Goal: Transaction & Acquisition: Purchase product/service

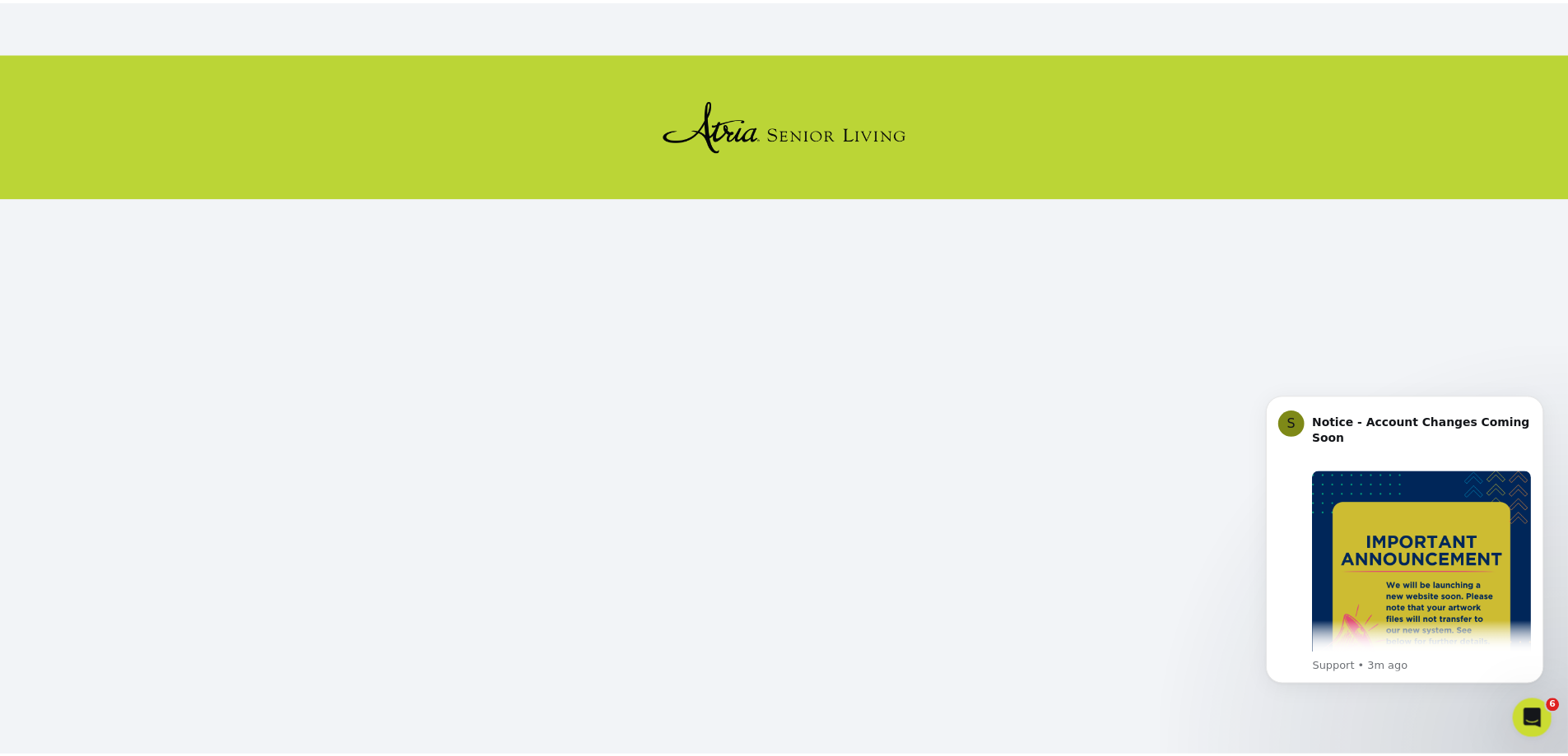
scroll to position [172, 0]
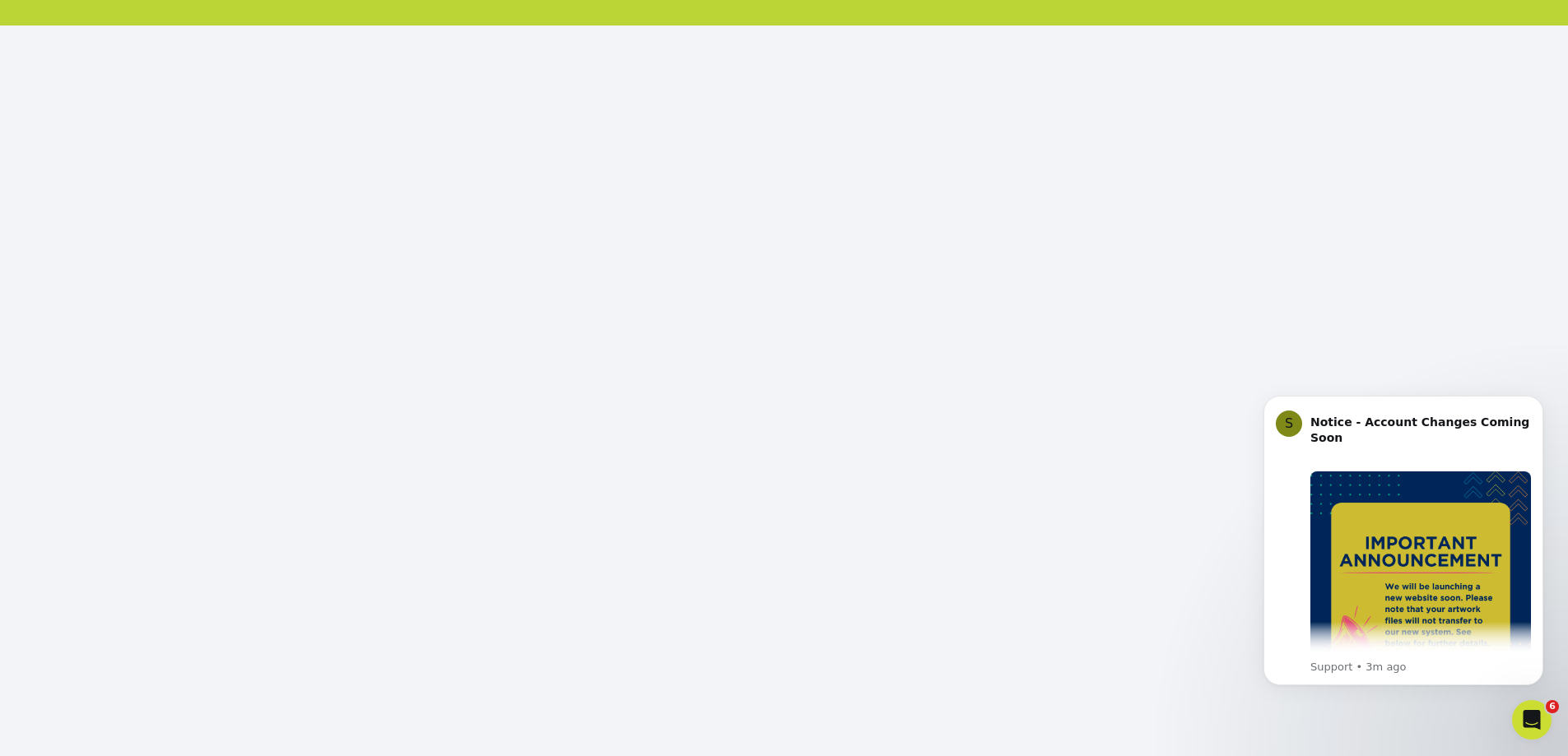
click html "S Notice - Account Changes Coming Soon ​ Past Order Files Will Not Transfer: Wh…"
click at [1539, 401] on icon "Dismiss notification" at bounding box center [1537, 400] width 6 height 6
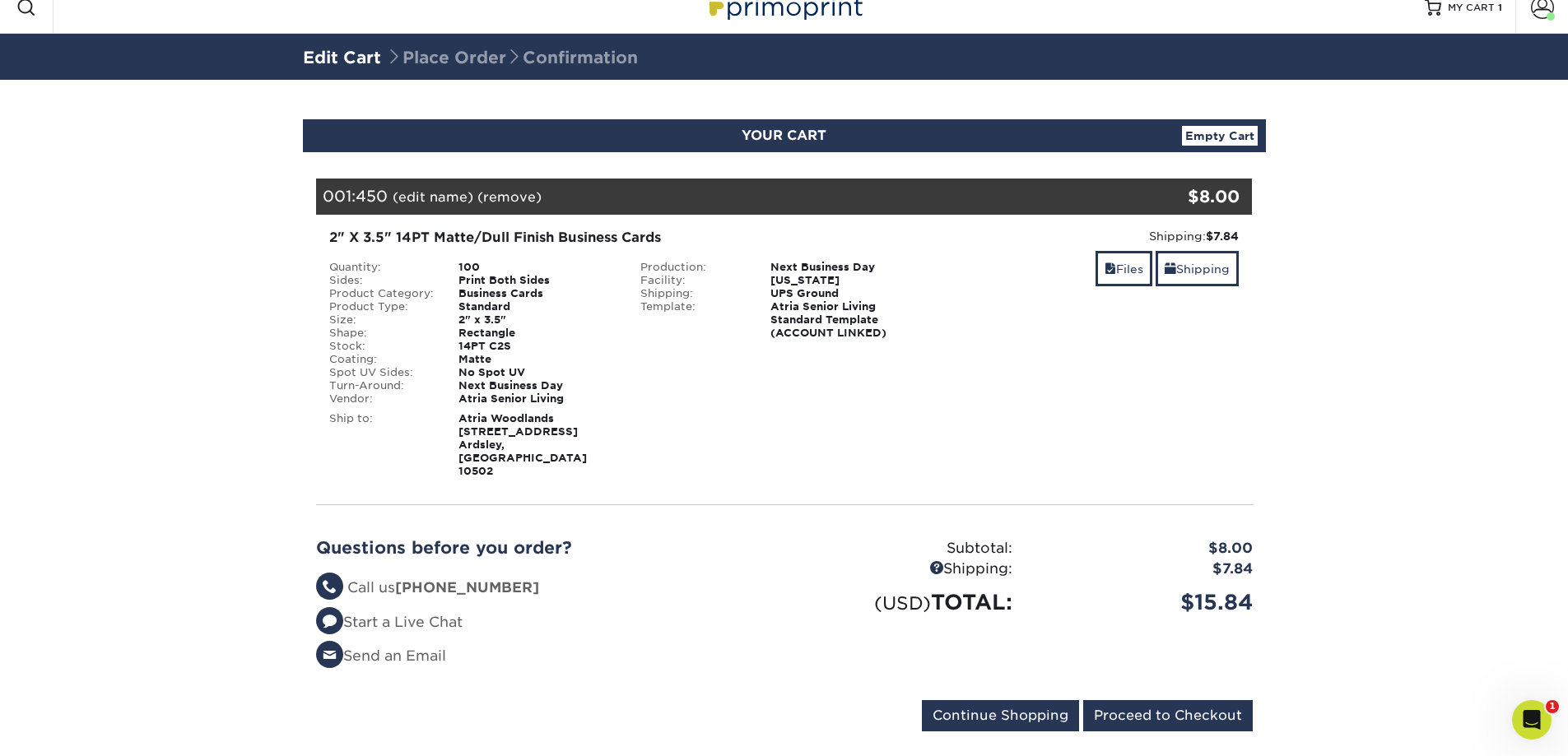
scroll to position [27, 0]
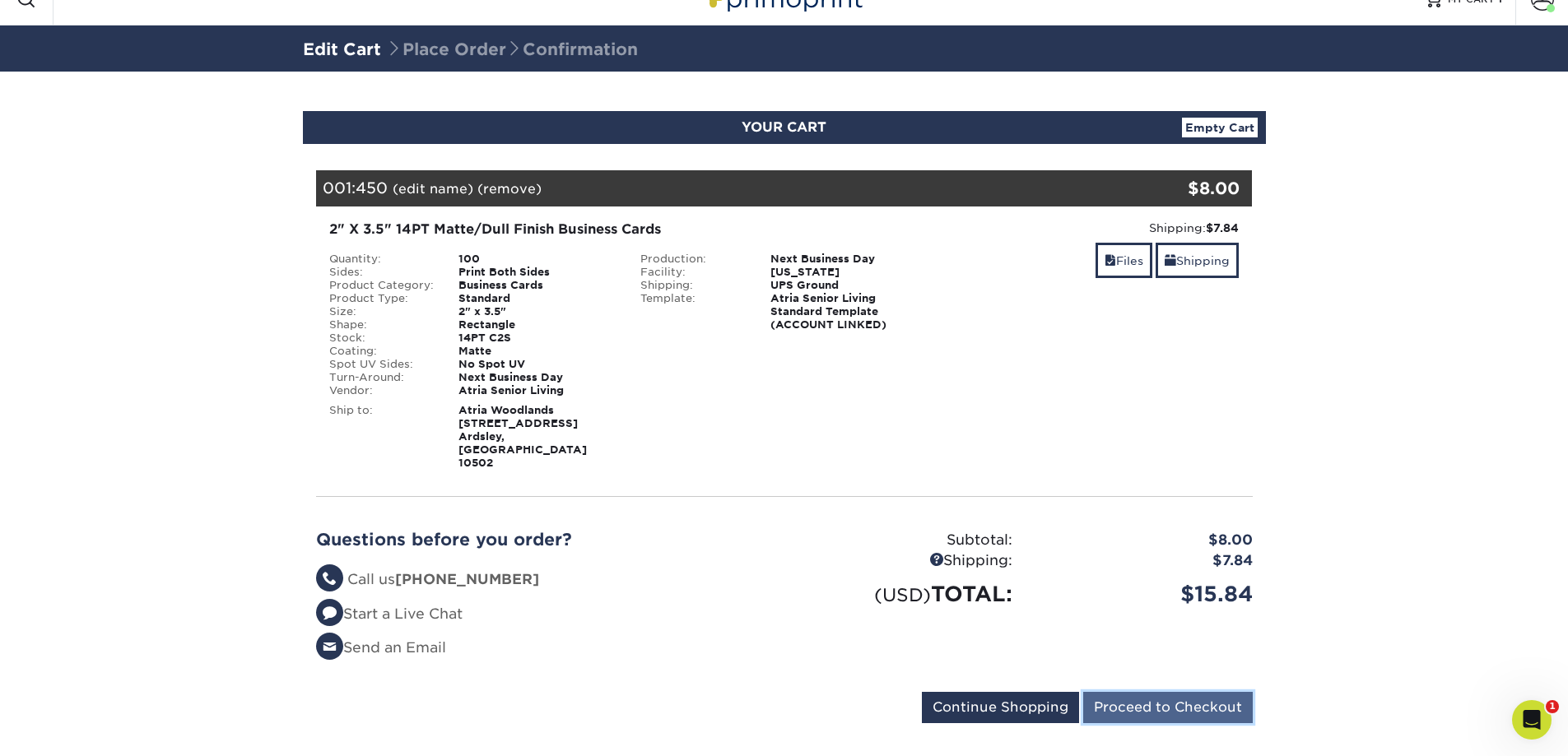
click at [1179, 692] on input "Proceed to Checkout" at bounding box center [1167, 708] width 169 height 32
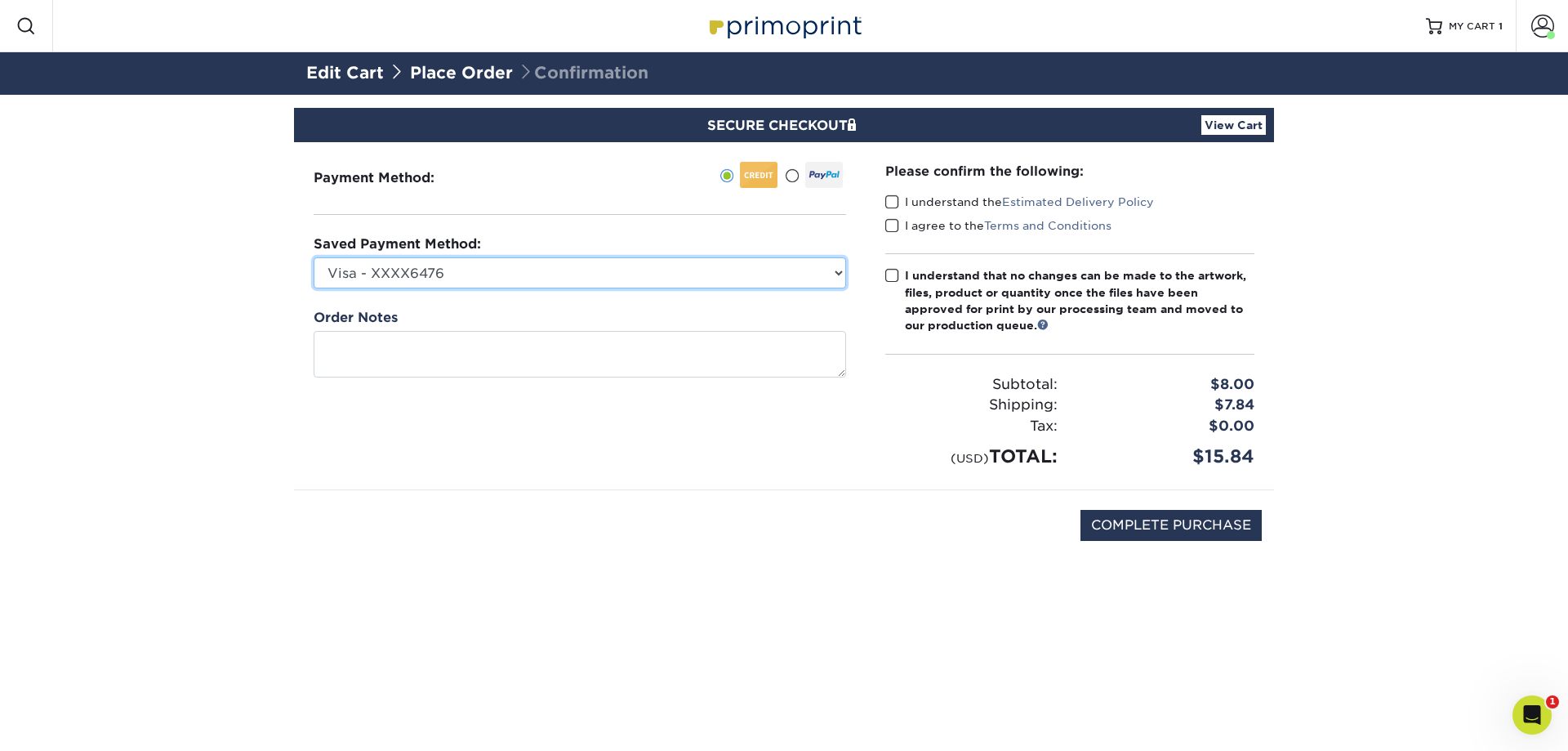
click at [753, 274] on select "Visa - XXXX6476 Visa - XXXX6476 Visa - XXXX8546 Visa - XXXX0219 Visa - XXXX1065…" at bounding box center [580, 273] width 532 height 31
select select "74339"
click at [314, 258] on select "Visa - XXXX6476 Visa - XXXX6476 Visa - XXXX8546 Visa - XXXX0219 Visa - XXXX1065…" at bounding box center [580, 273] width 532 height 31
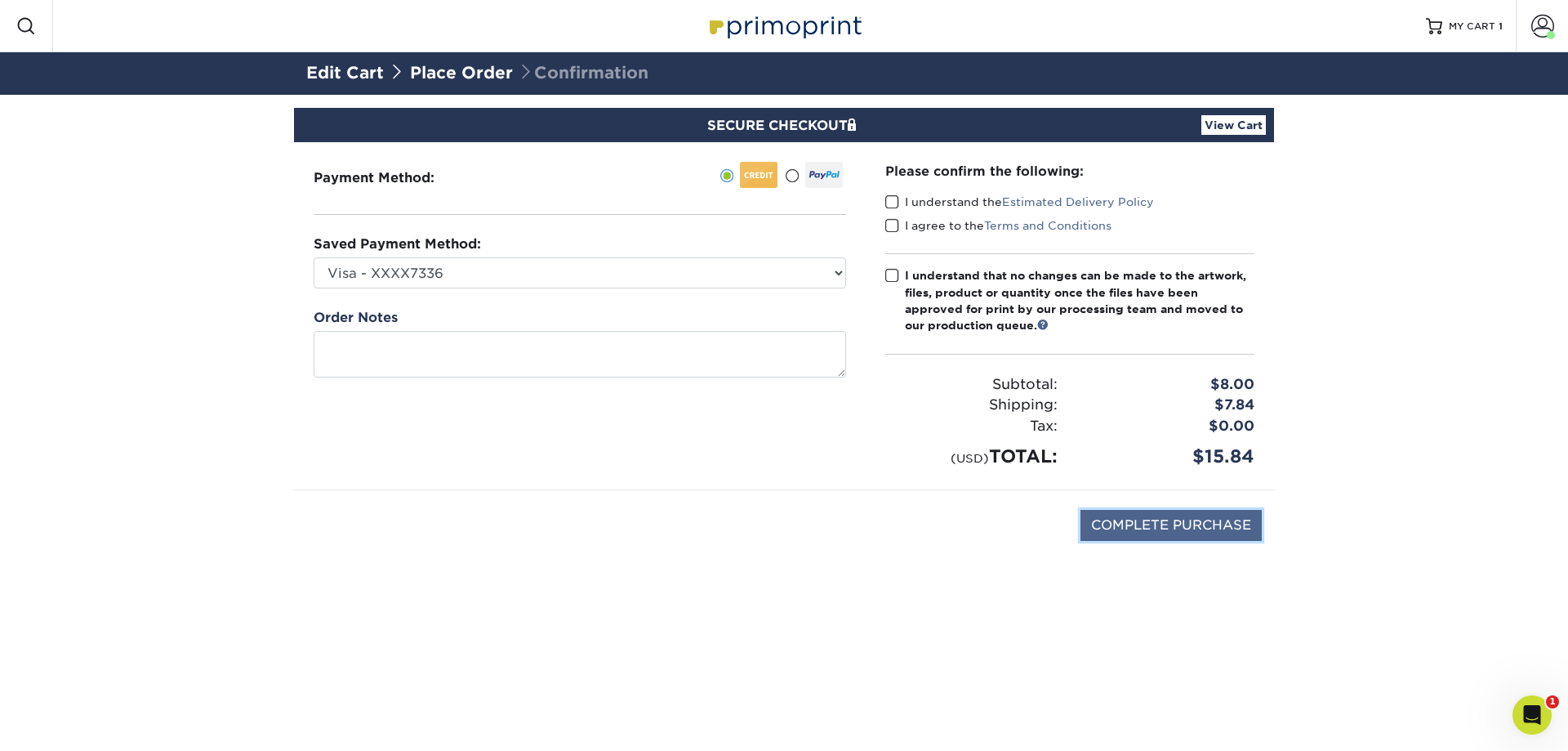
click at [1168, 517] on input "COMPLETE PURCHASE" at bounding box center [1171, 526] width 181 height 31
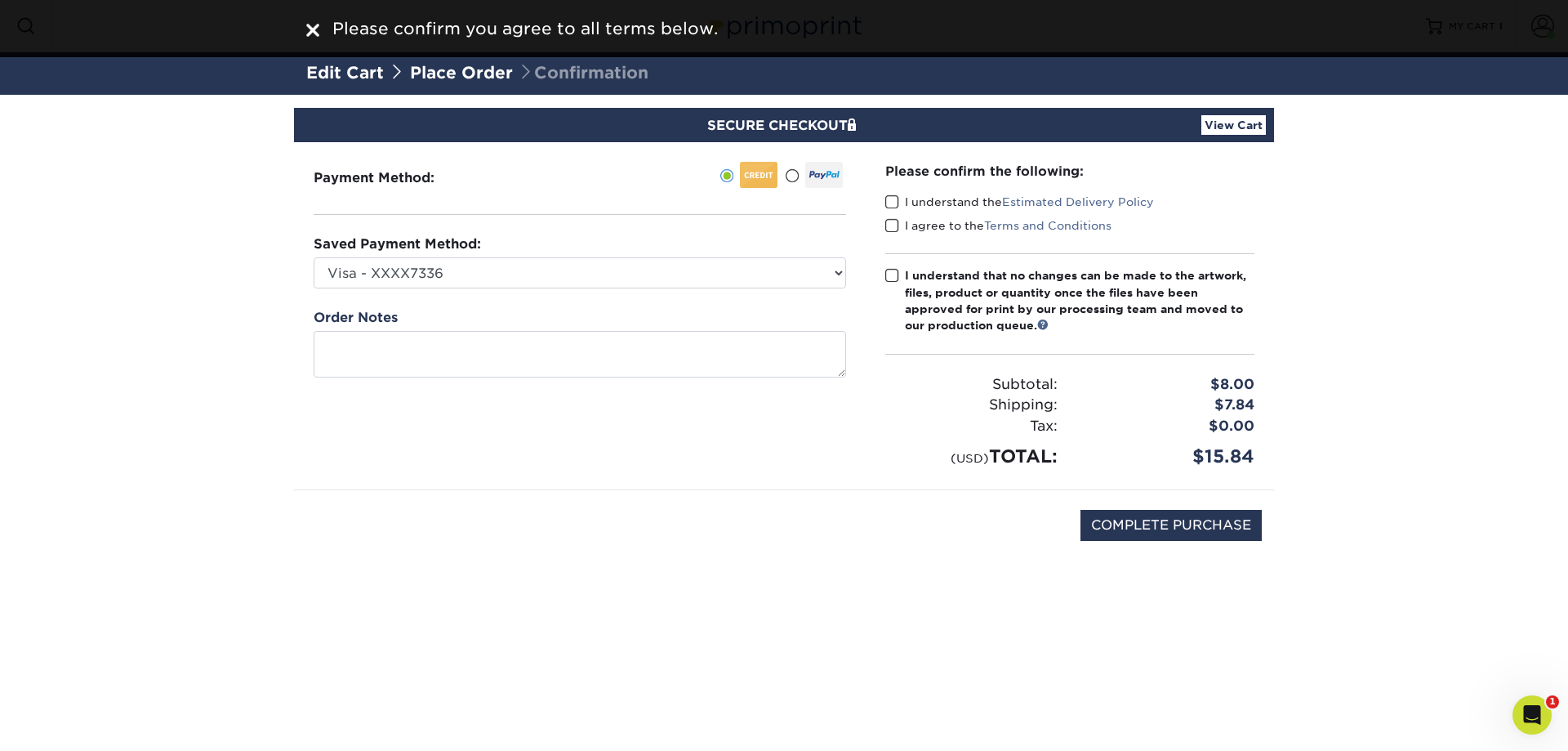
click at [897, 198] on span at bounding box center [892, 203] width 14 height 16
click at [0, 0] on input "I understand the Estimated Delivery Policy" at bounding box center [0, 0] width 0 height 0
click at [895, 223] on span at bounding box center [892, 226] width 14 height 16
click at [0, 0] on input "I agree to the Terms and Conditions" at bounding box center [0, 0] width 0 height 0
click at [892, 273] on span at bounding box center [892, 276] width 14 height 16
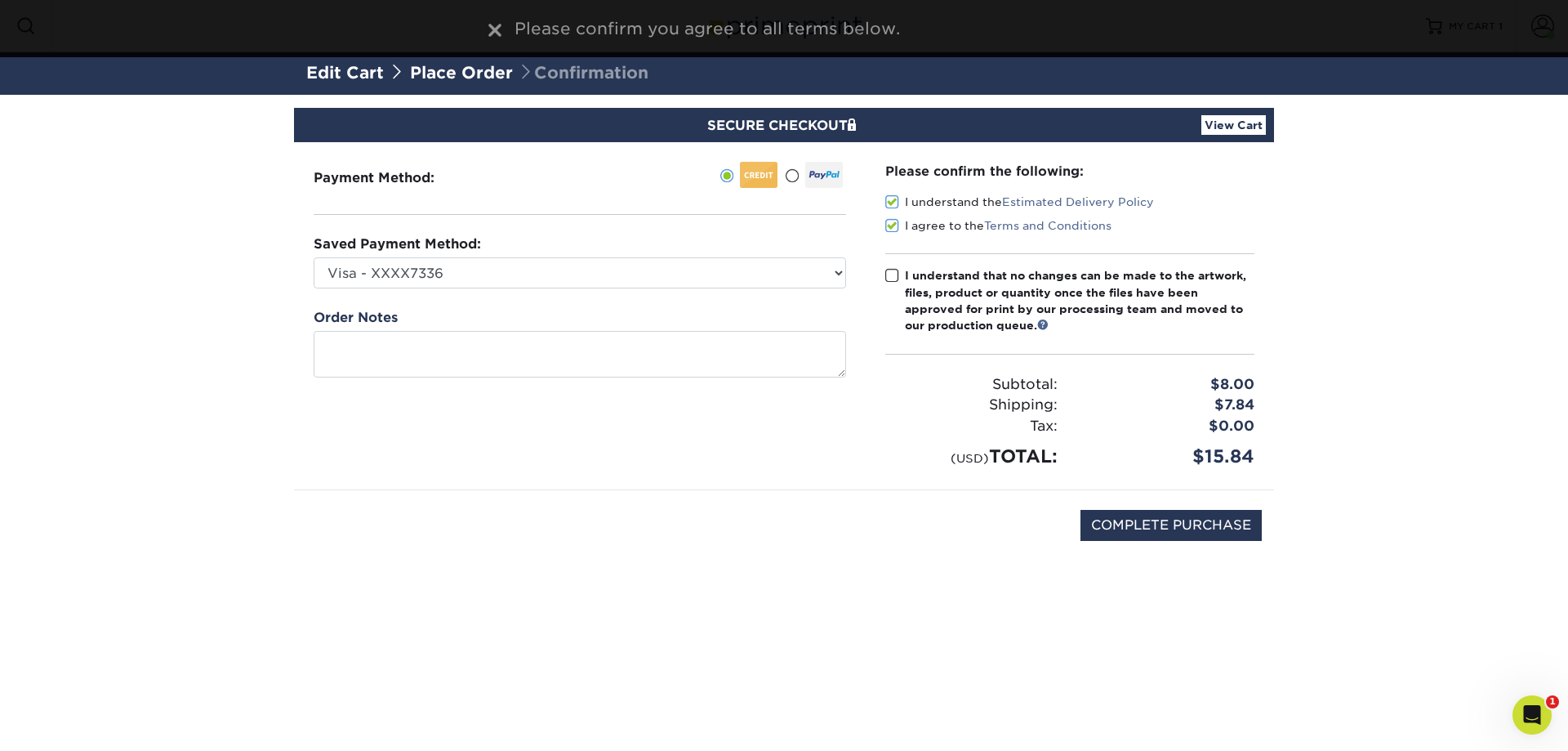
click at [0, 0] on input "I understand that no changes can be made to the artwork, files, product or quan…" at bounding box center [0, 0] width 0 height 0
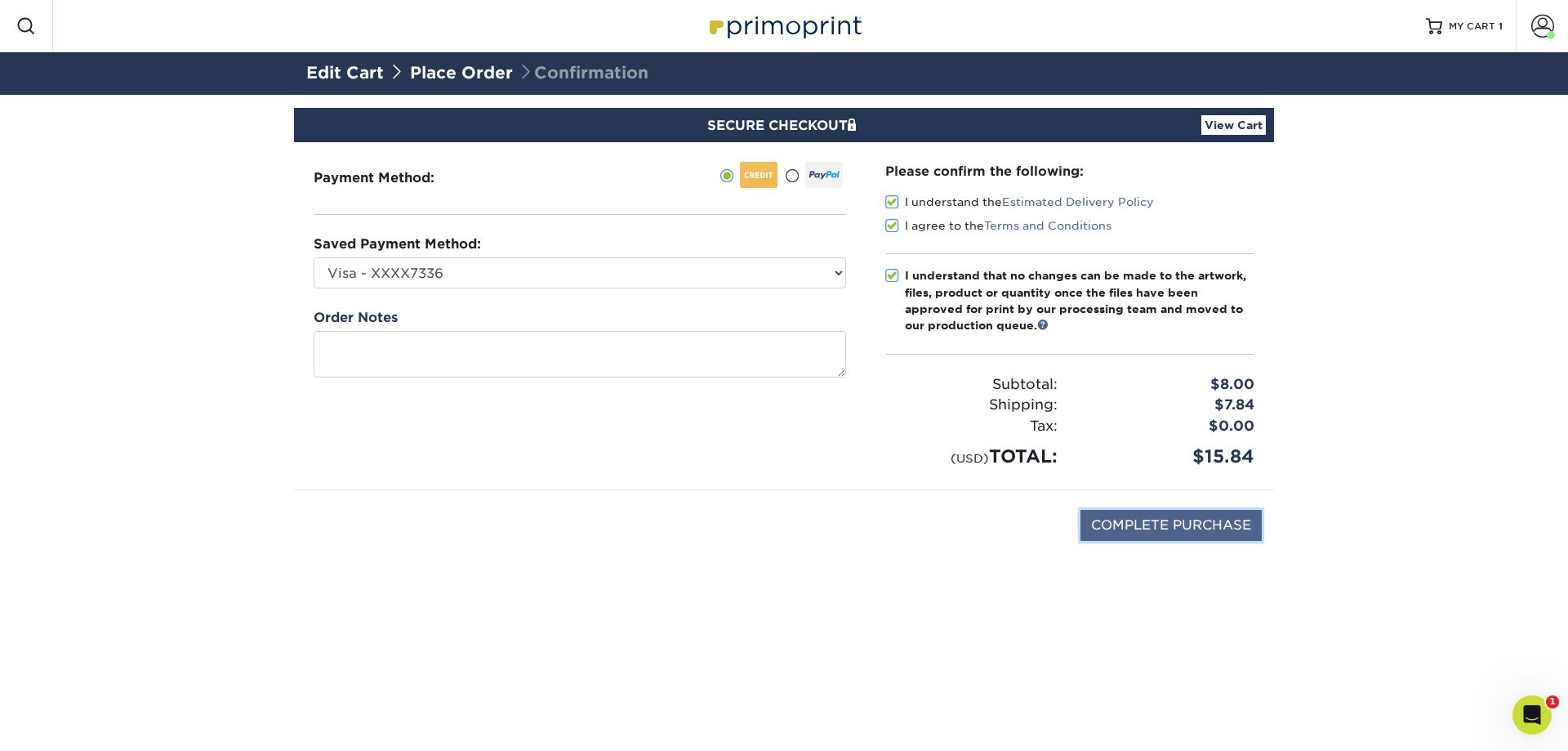
click at [1203, 529] on input "COMPLETE PURCHASE" at bounding box center [1171, 526] width 181 height 31
type input "PROCESSING, PLEASE WAIT..."
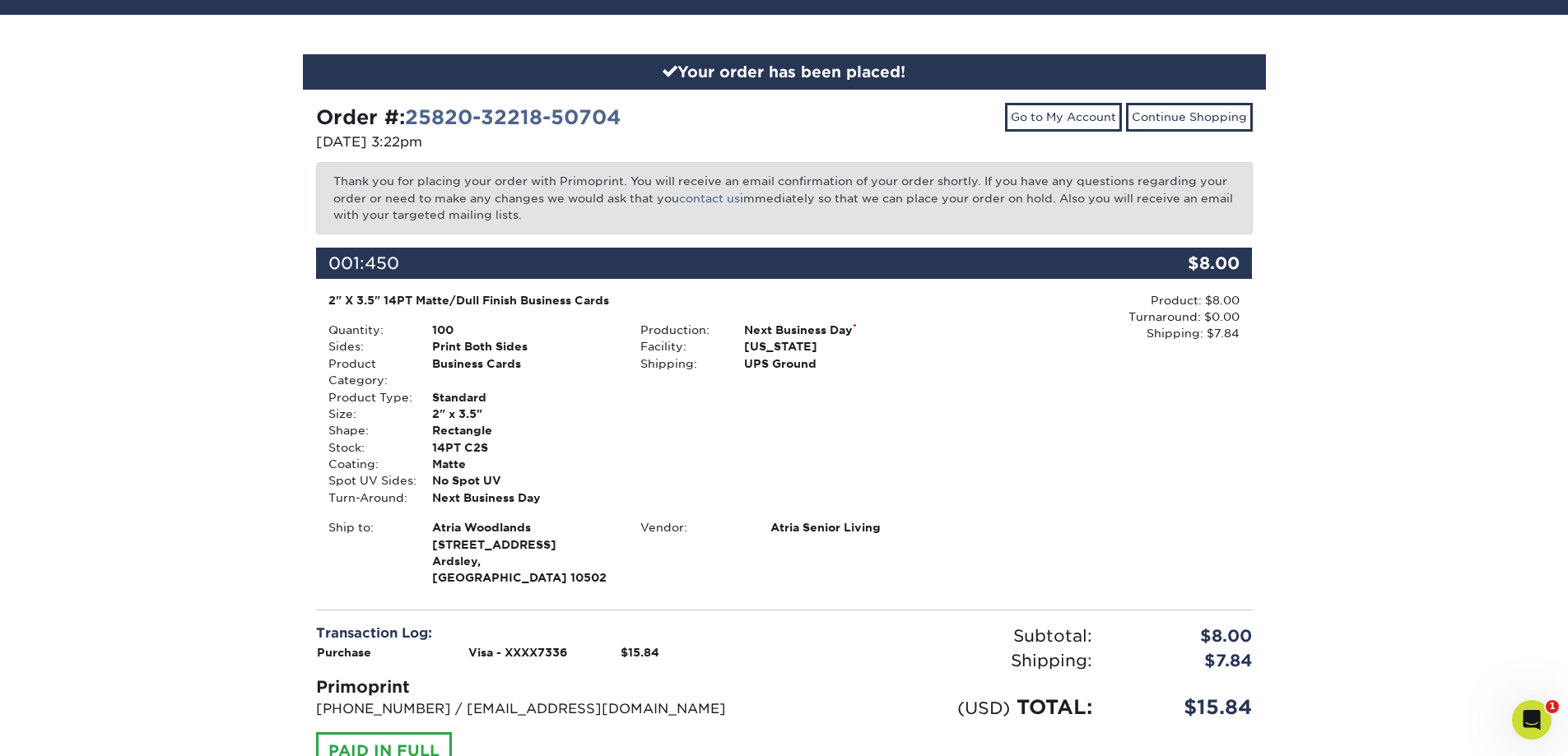
scroll to position [201, 0]
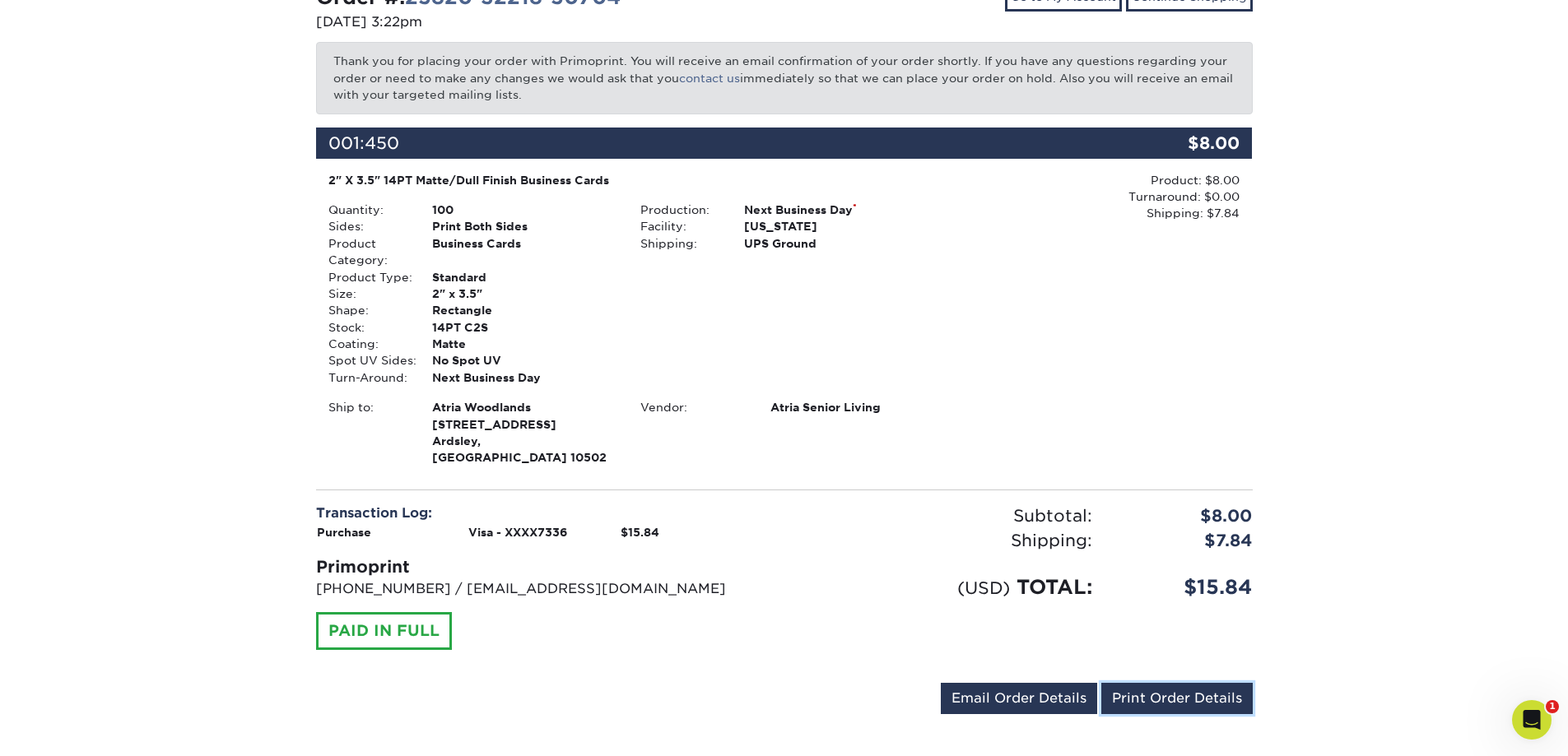
drag, startPoint x: 1174, startPoint y: 677, endPoint x: 1203, endPoint y: 645, distance: 43.2
click at [1171, 682] on link "Print Order Details" at bounding box center [1177, 698] width 152 height 32
